Goal: Task Accomplishment & Management: Complete application form

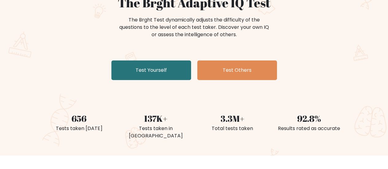
scroll to position [64, 0]
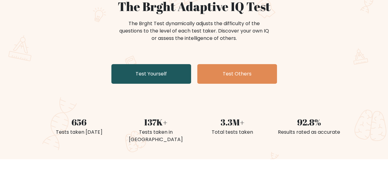
click at [150, 70] on link "Test Yourself" at bounding box center [151, 74] width 80 height 20
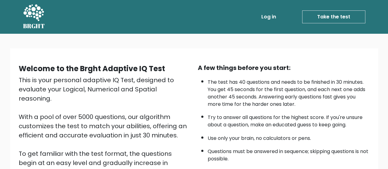
click at [342, 17] on link "Take the test" at bounding box center [333, 16] width 63 height 13
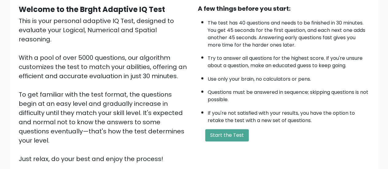
scroll to position [86, 0]
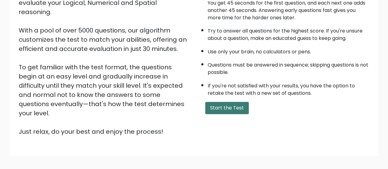
click at [215, 111] on button "Start the Test" at bounding box center [227, 108] width 44 height 12
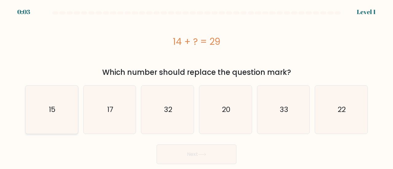
click at [44, 122] on icon "15" at bounding box center [52, 110] width 48 height 48
click at [196, 86] on input "a. 15" at bounding box center [196, 86] width 0 height 2
radio input "true"
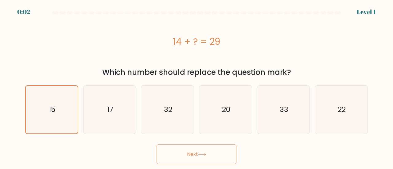
click at [209, 153] on button "Next" at bounding box center [196, 154] width 80 height 20
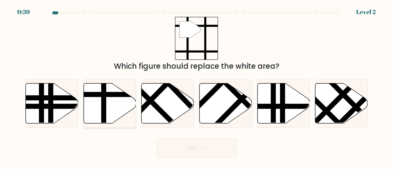
click at [90, 108] on icon at bounding box center [109, 103] width 52 height 40
click at [196, 86] on input "b." at bounding box center [196, 86] width 0 height 2
radio input "true"
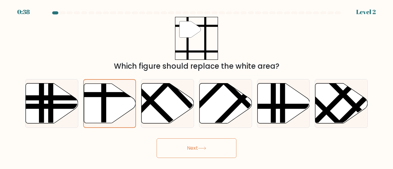
click at [216, 154] on button "Next" at bounding box center [196, 148] width 80 height 20
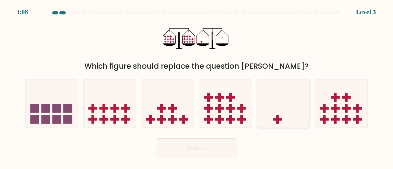
click at [266, 104] on icon at bounding box center [283, 103] width 52 height 43
click at [197, 86] on input "e." at bounding box center [196, 86] width 0 height 2
radio input "true"
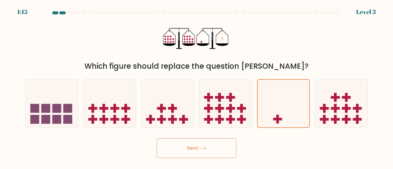
click at [189, 153] on button "Next" at bounding box center [196, 148] width 80 height 20
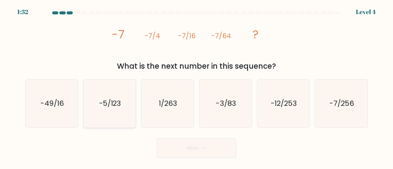
click at [129, 114] on icon "-5/123" at bounding box center [110, 103] width 48 height 48
click at [196, 86] on input "b. -5/123" at bounding box center [196, 86] width 0 height 2
radio input "true"
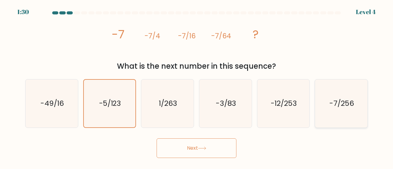
click at [361, 103] on icon "-7/256" at bounding box center [341, 103] width 48 height 48
click at [197, 86] on input "f. -7/256" at bounding box center [196, 86] width 0 height 2
radio input "true"
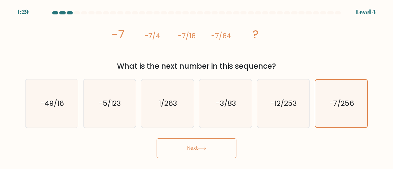
click at [210, 140] on button "Next" at bounding box center [196, 148] width 80 height 20
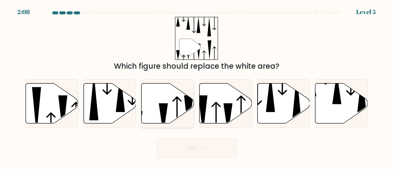
click at [158, 118] on icon at bounding box center [167, 103] width 52 height 40
click at [196, 86] on input "c." at bounding box center [196, 86] width 0 height 2
radio input "true"
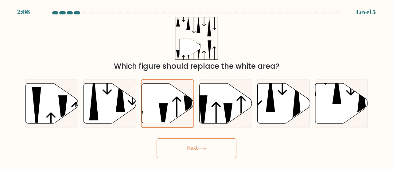
click at [193, 145] on button "Next" at bounding box center [196, 148] width 80 height 20
